Goal: Navigation & Orientation: Find specific page/section

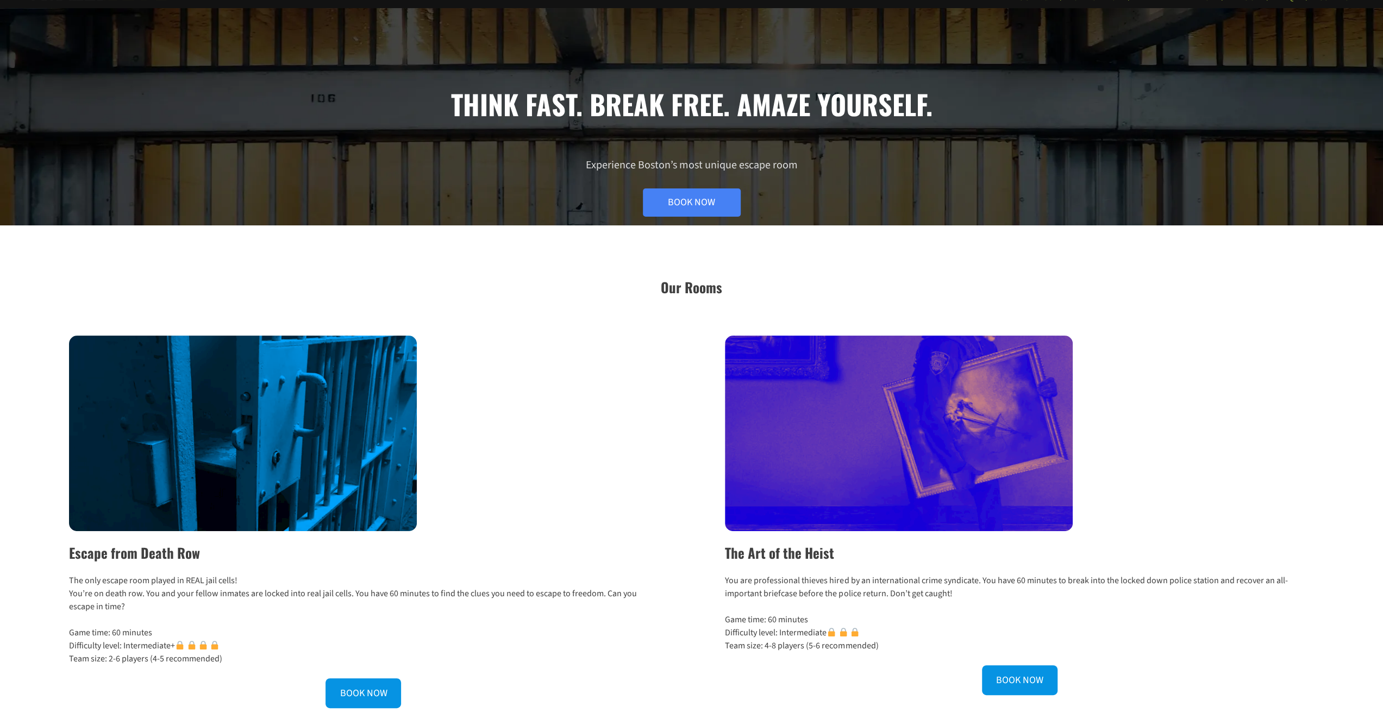
scroll to position [54, 0]
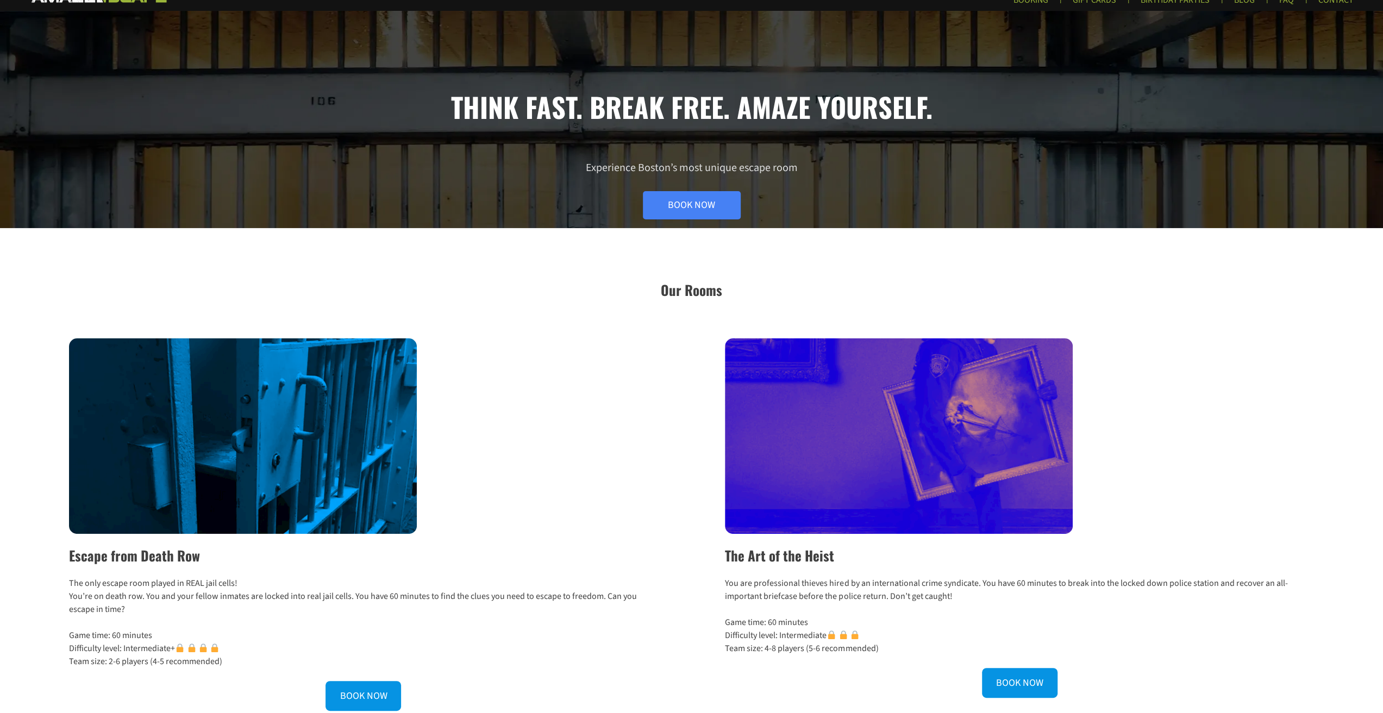
click at [231, 433] on img at bounding box center [243, 436] width 348 height 196
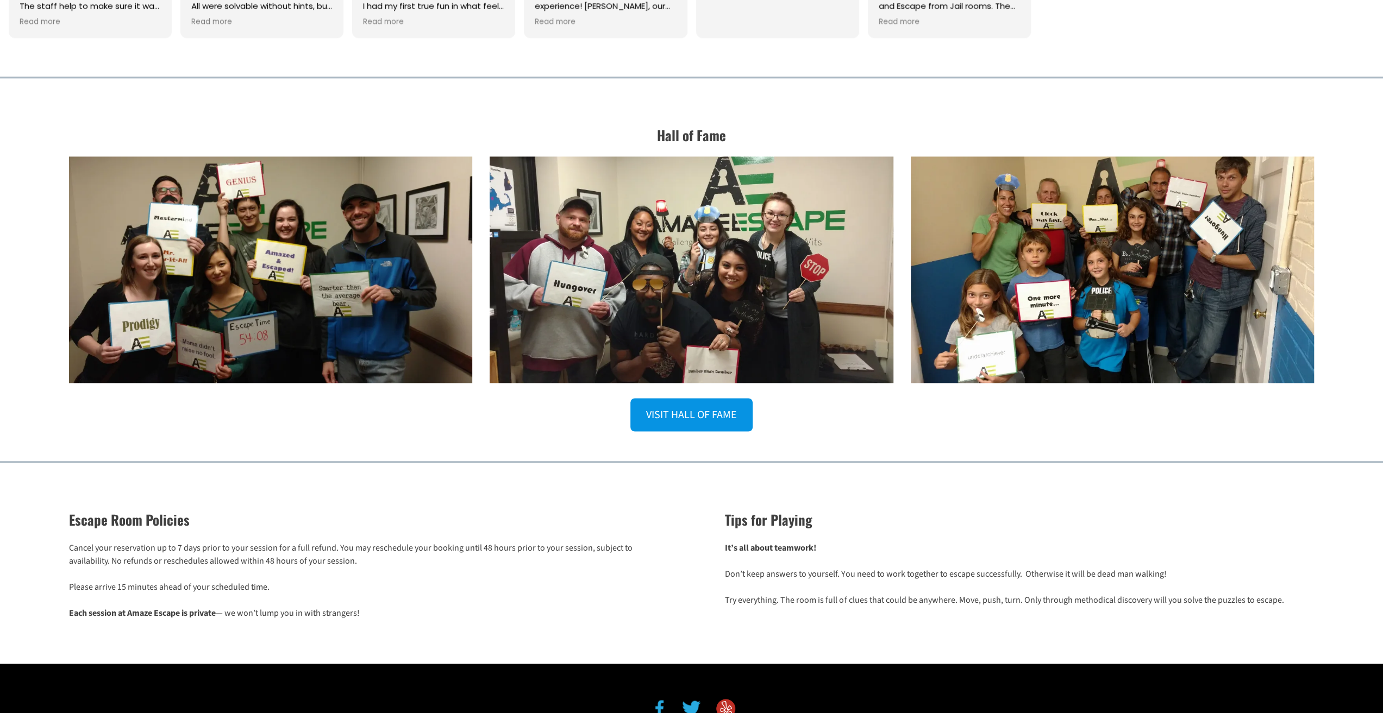
scroll to position [1626, 0]
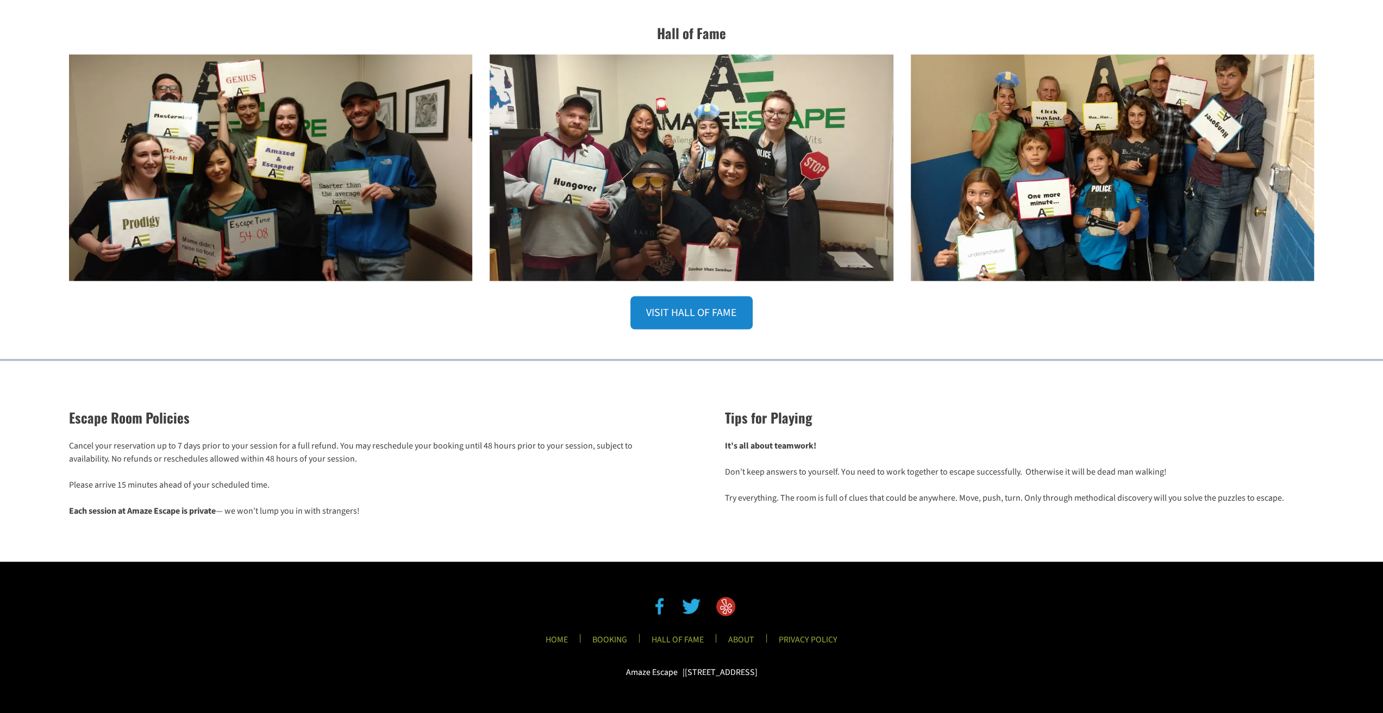
click at [656, 319] on link "VISIT HALL OF FAME" at bounding box center [691, 312] width 122 height 33
